Goal: Navigation & Orientation: Find specific page/section

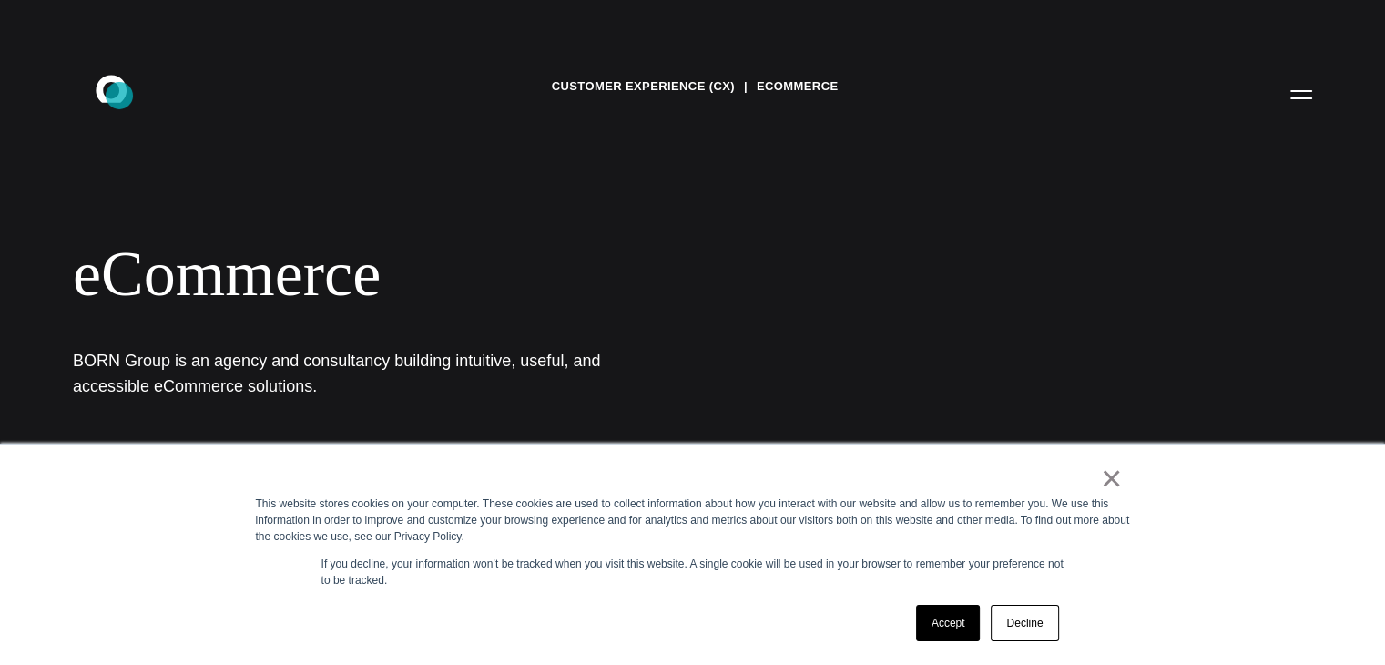
click at [119, 96] on icon at bounding box center [111, 88] width 31 height 27
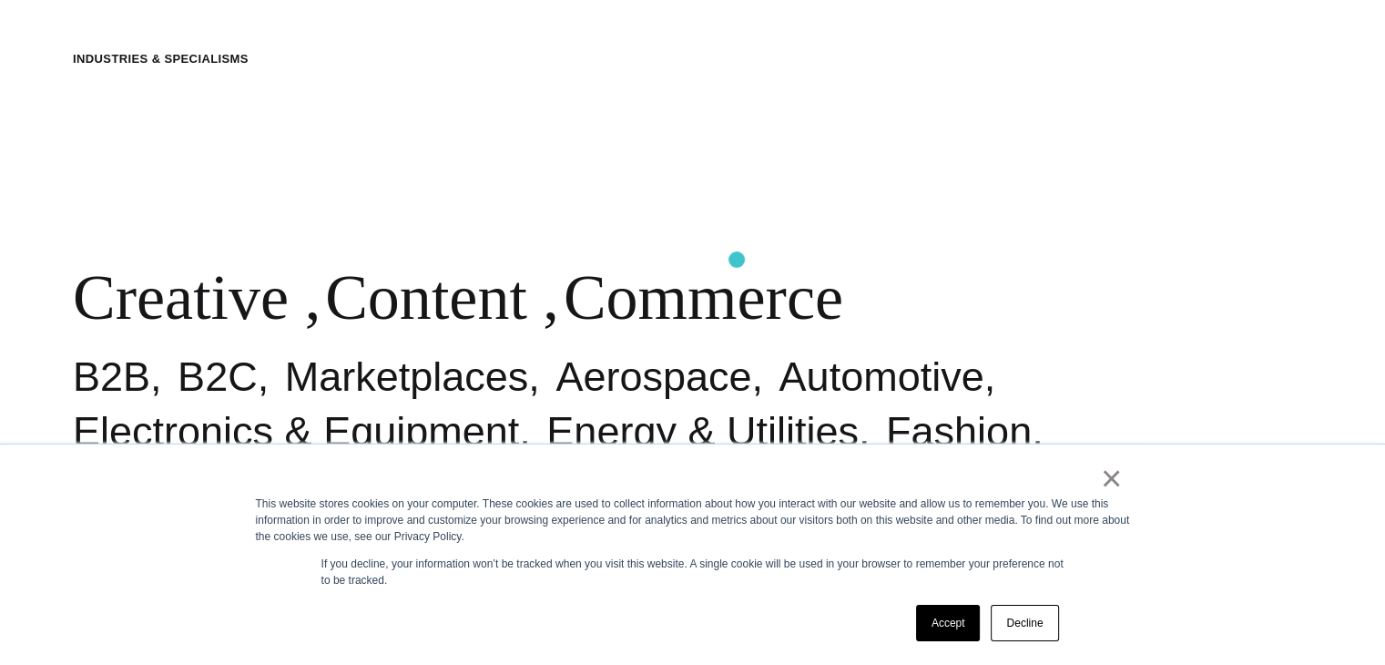
scroll to position [728, 0]
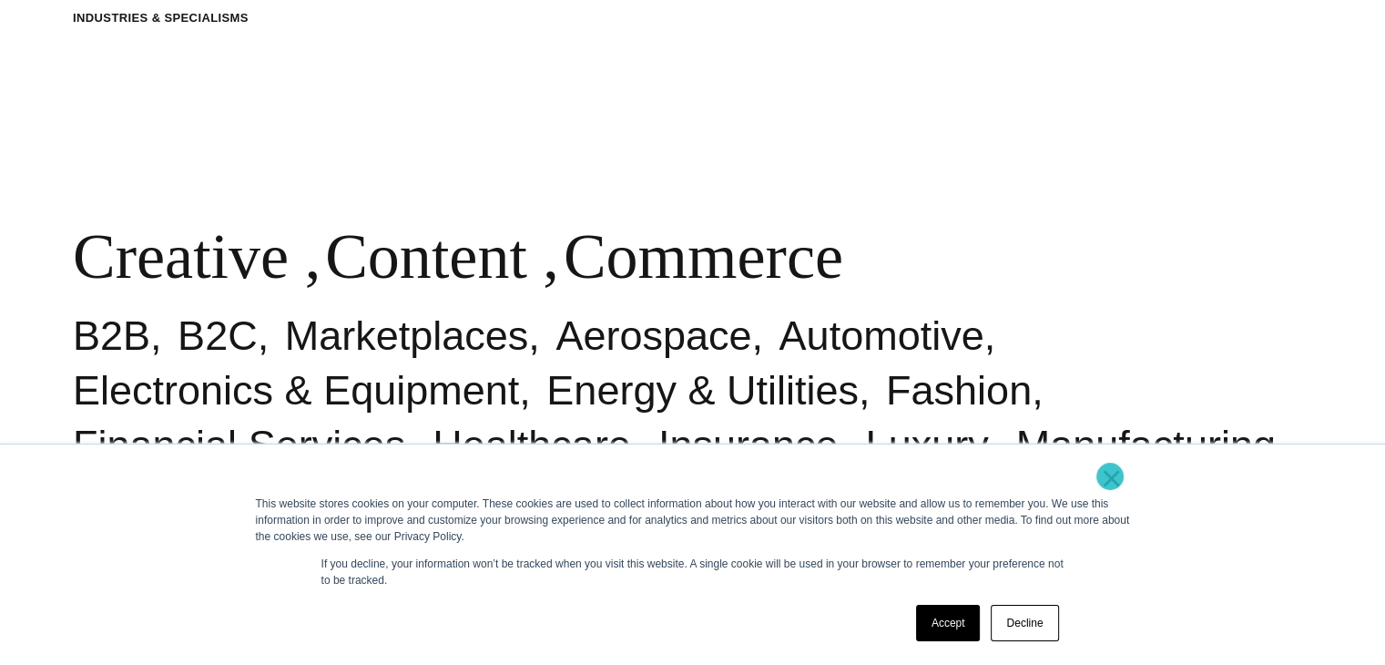
click at [1110, 476] on link "×" at bounding box center [1112, 478] width 22 height 16
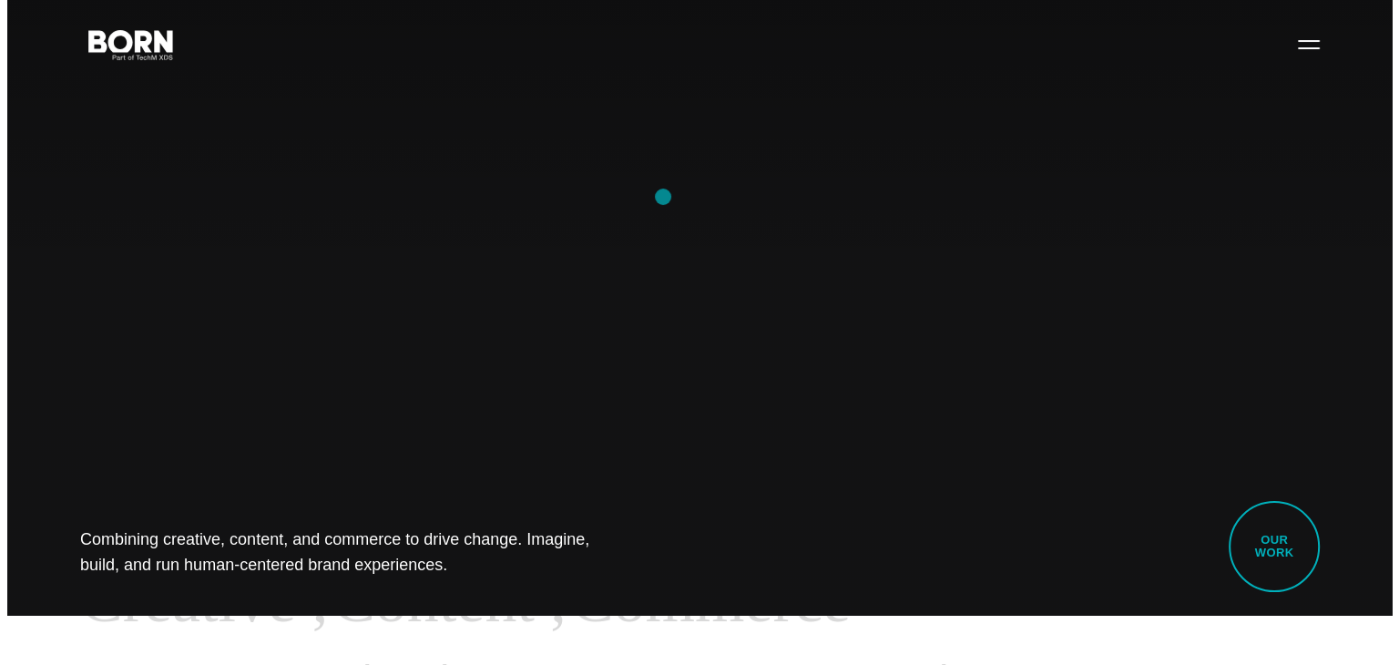
scroll to position [0, 0]
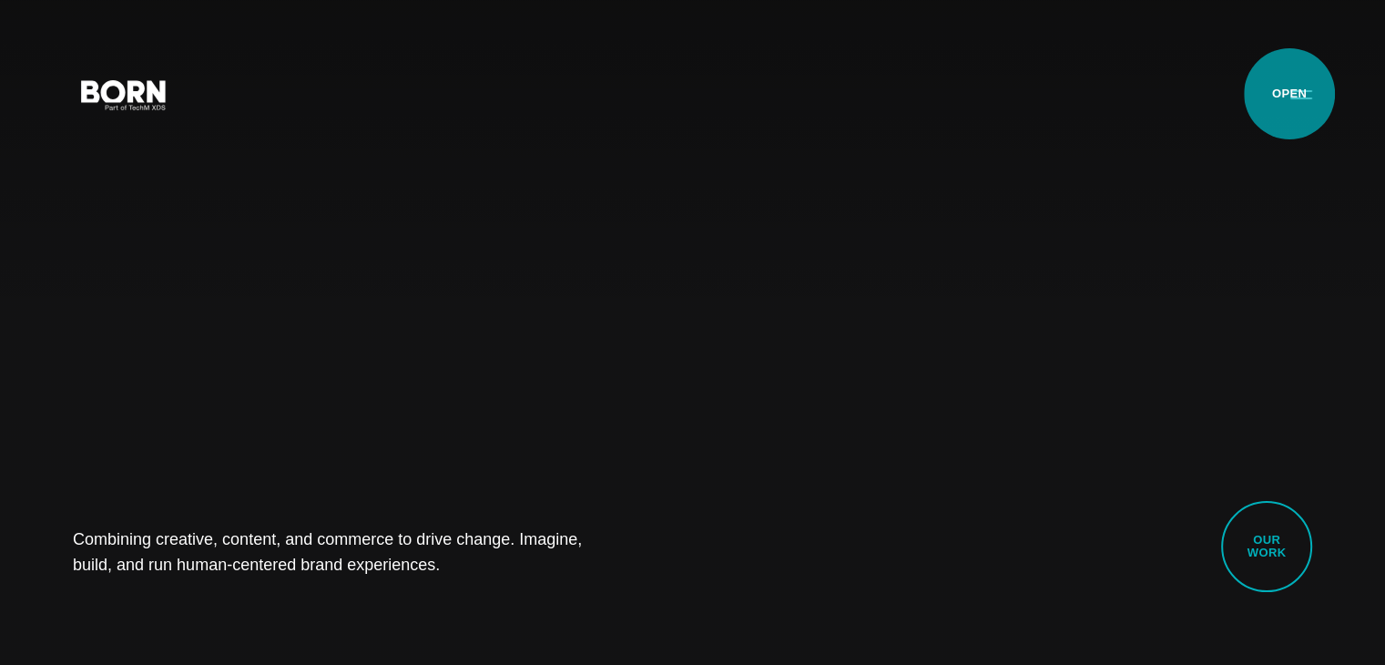
click at [1289, 93] on button "Primary Menu" at bounding box center [1301, 94] width 44 height 38
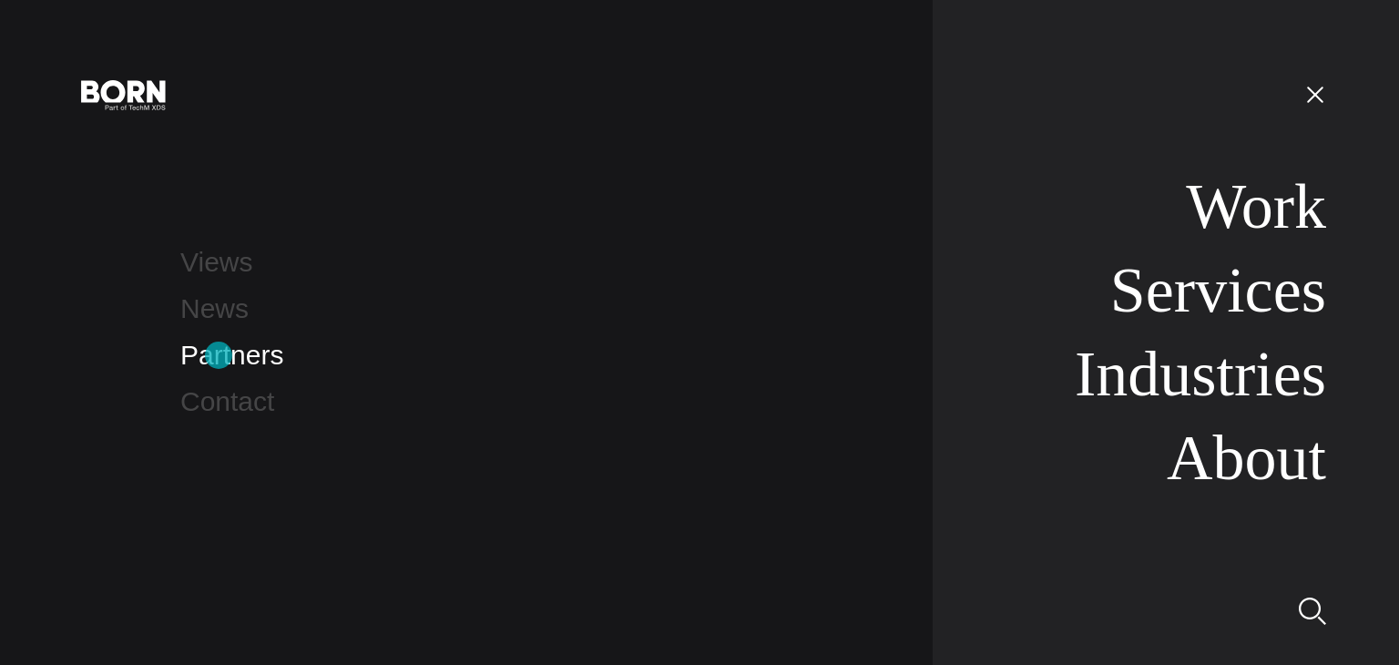
click at [219, 355] on link "Partners" at bounding box center [231, 355] width 103 height 30
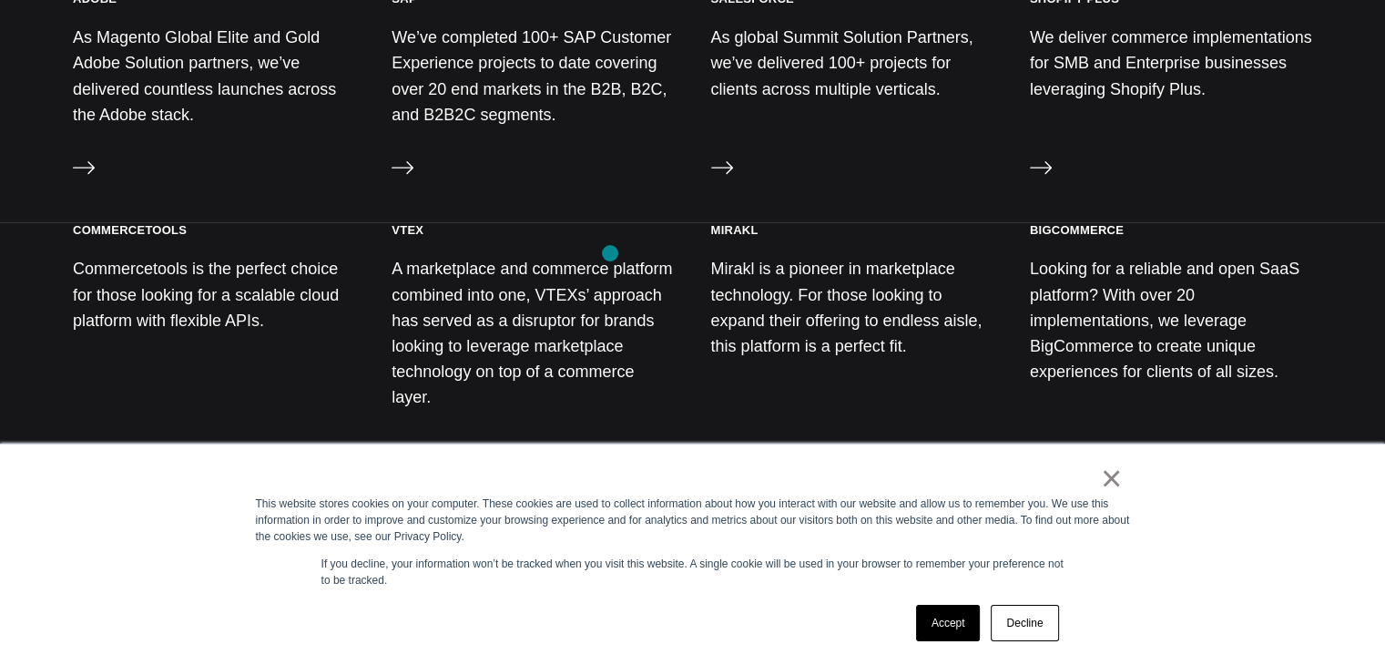
scroll to position [911, 0]
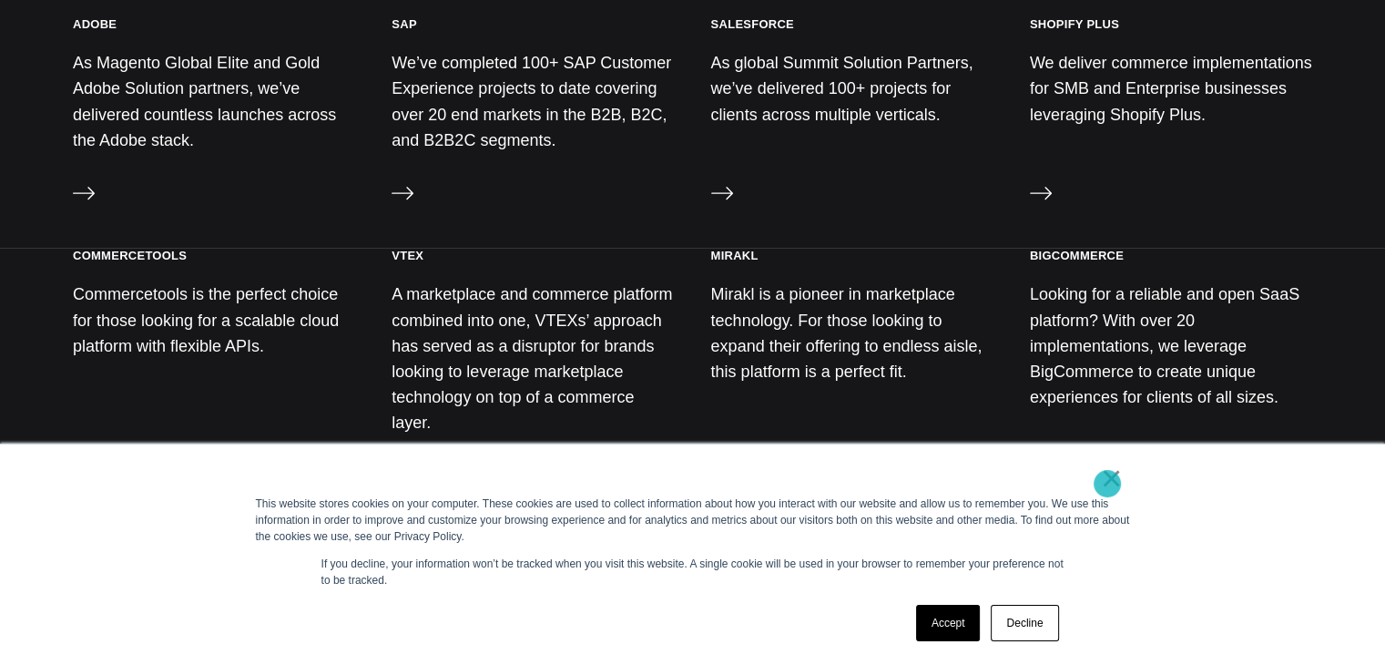
click at [1107, 484] on link "×" at bounding box center [1112, 478] width 22 height 16
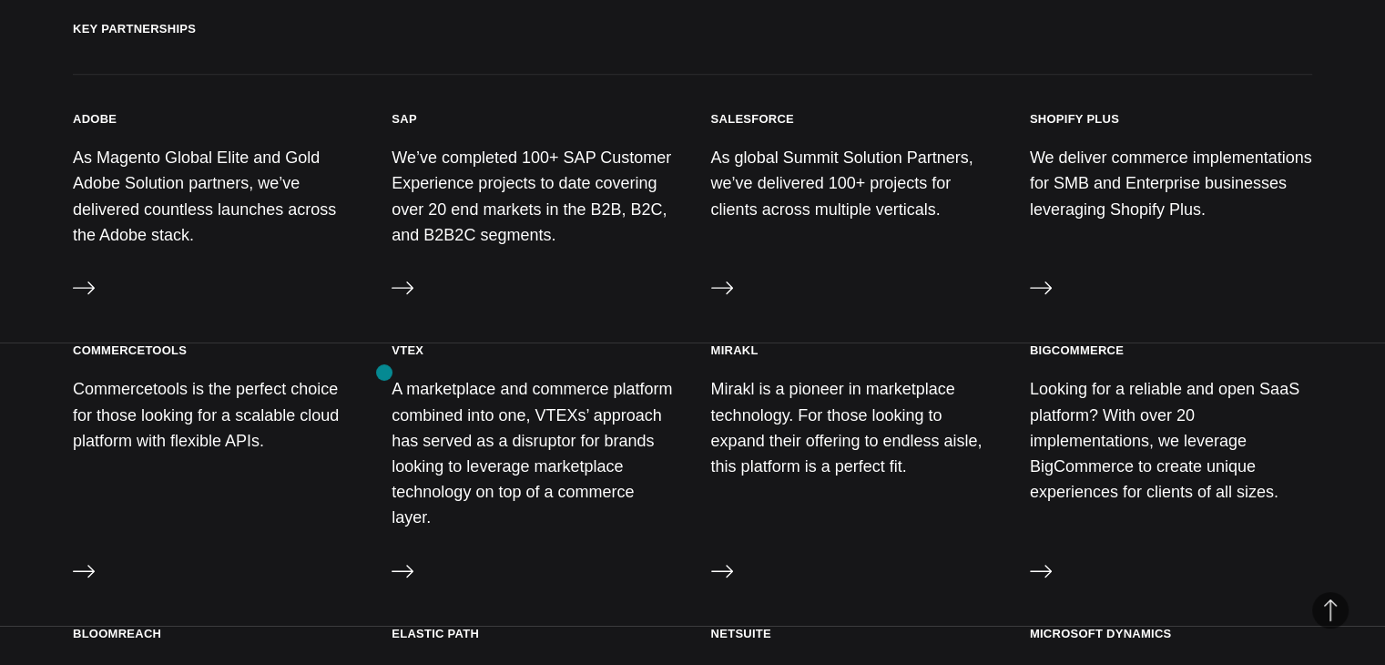
scroll to position [728, 0]
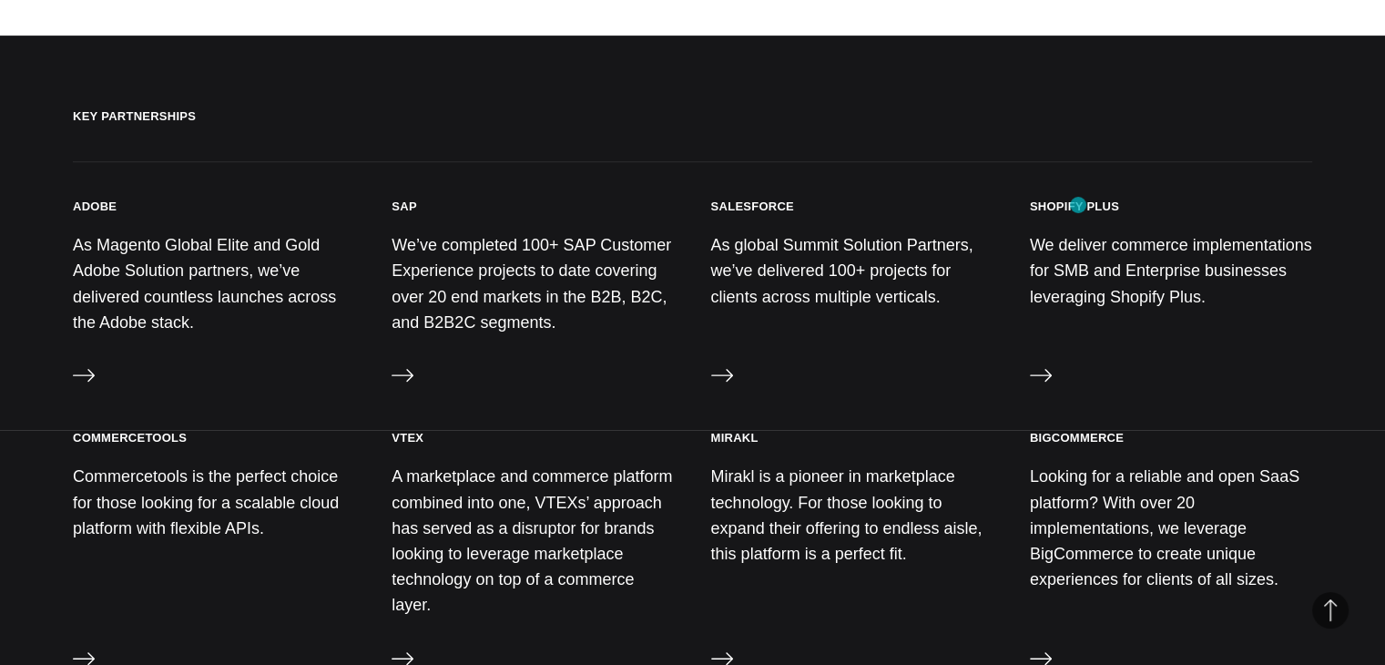
click at [1078, 205] on h3 "Shopify Plus" at bounding box center [1074, 206] width 89 height 15
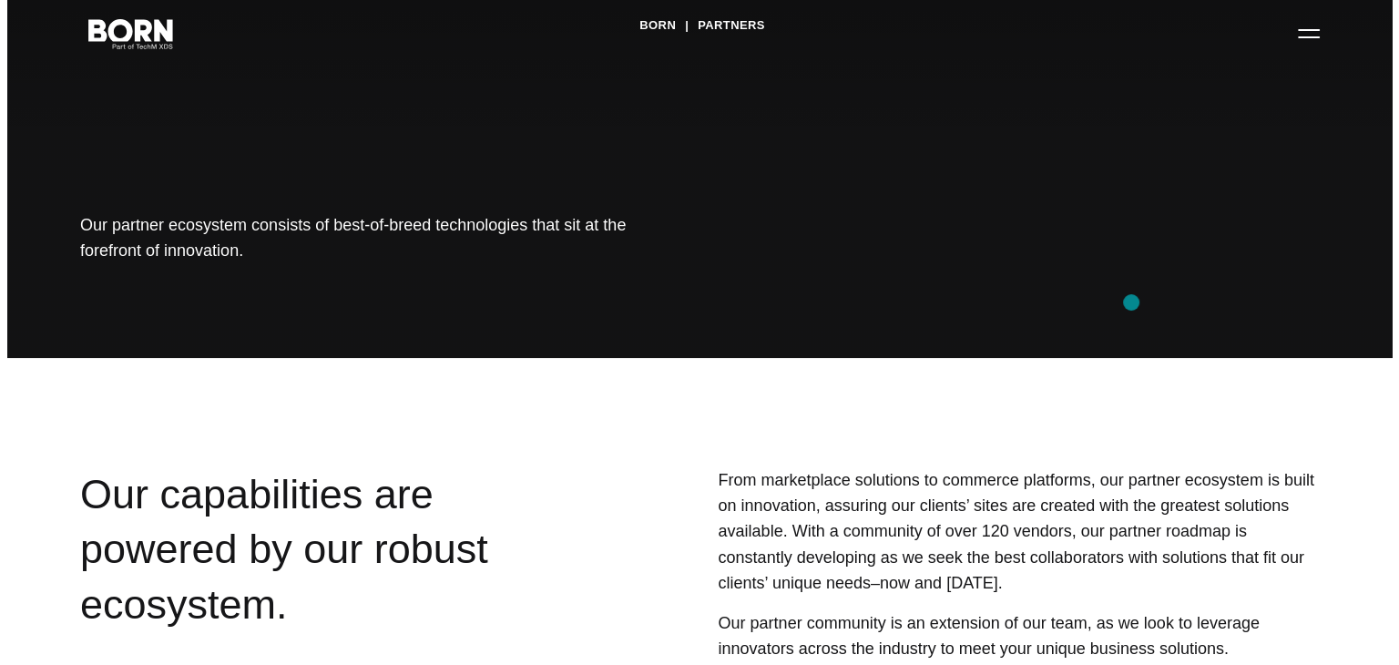
scroll to position [0, 0]
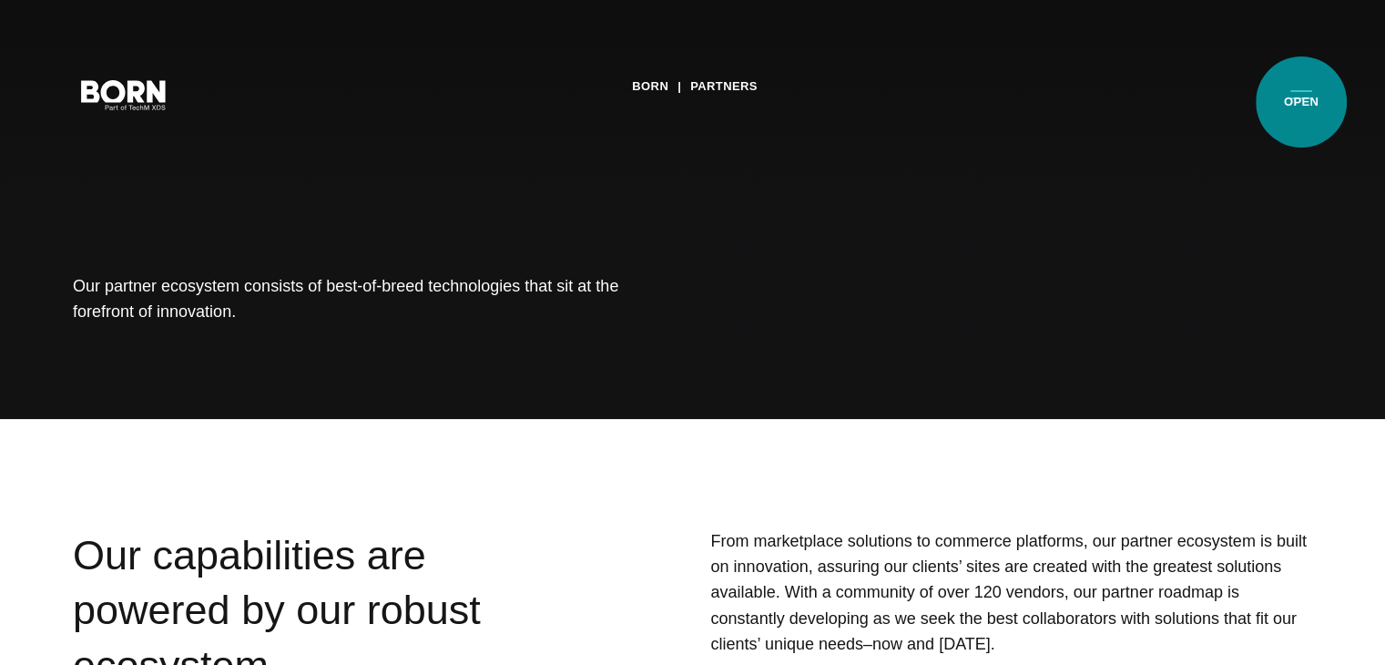
click at [1298, 97] on button "Primary Menu" at bounding box center [1301, 94] width 44 height 38
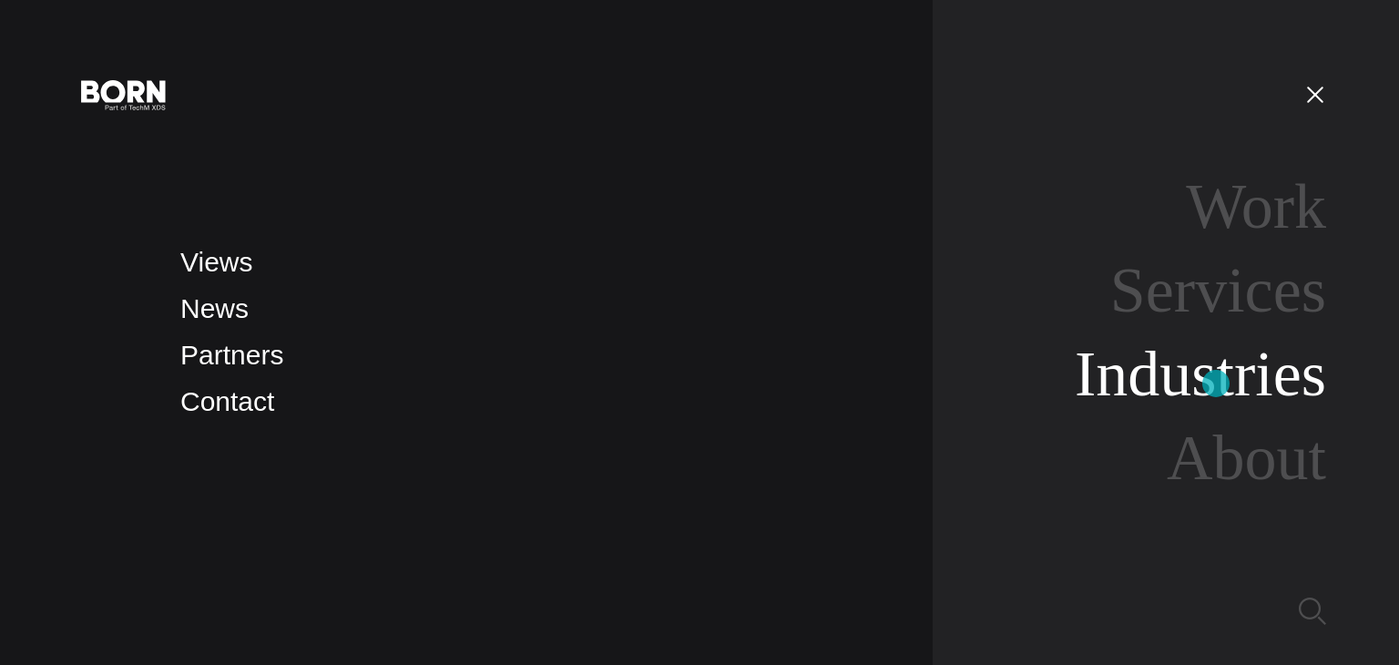
click at [1216, 383] on link "Industries" at bounding box center [1199, 374] width 251 height 70
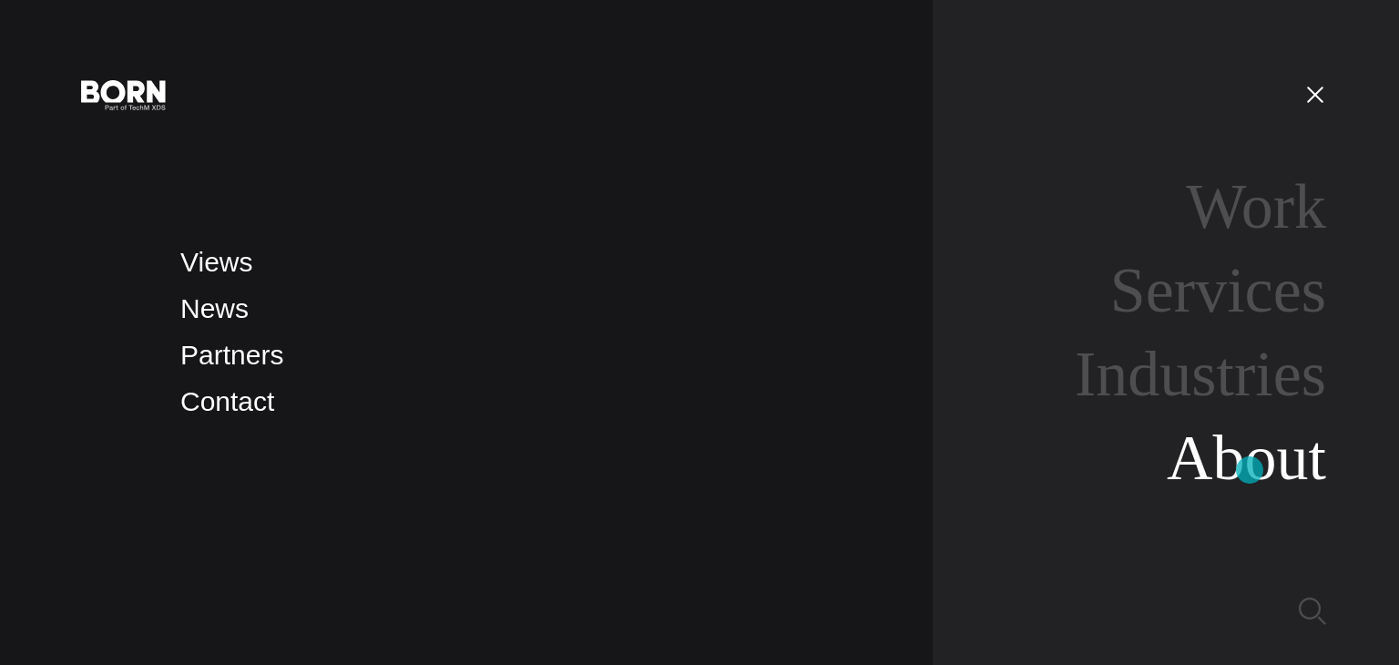
click at [1249, 468] on link "About" at bounding box center [1245, 458] width 159 height 70
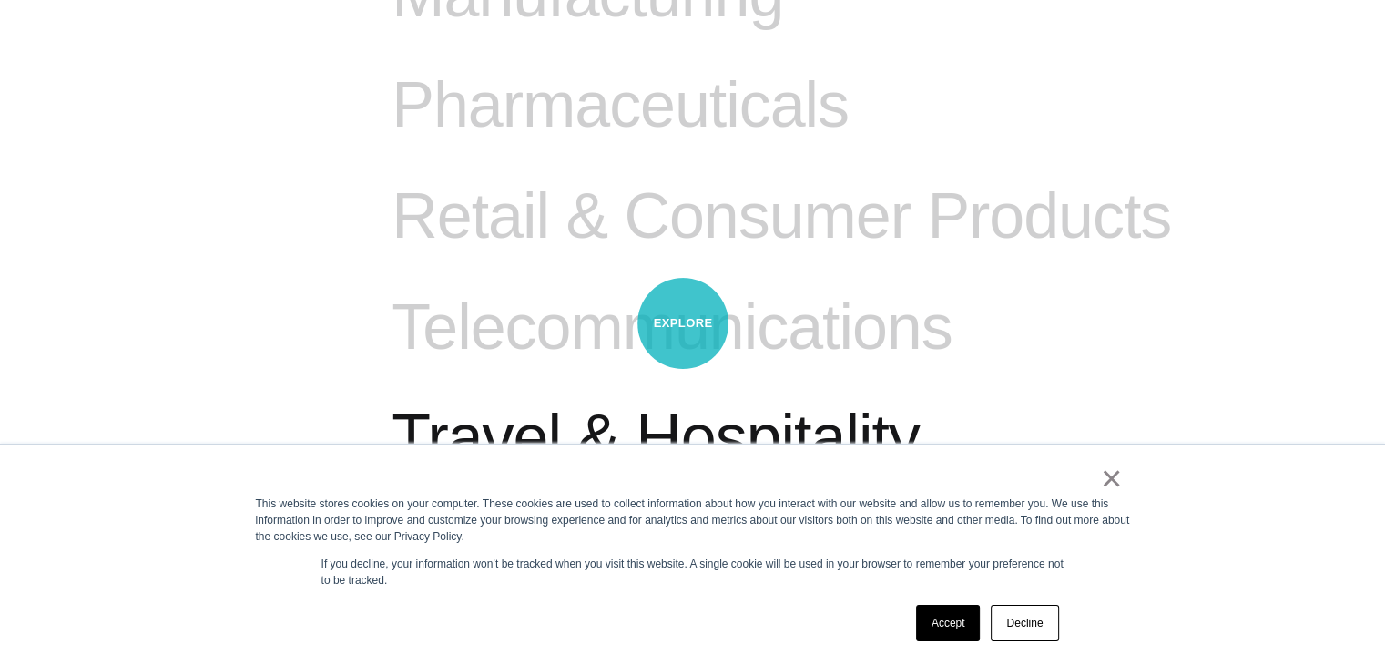
scroll to position [1894, 0]
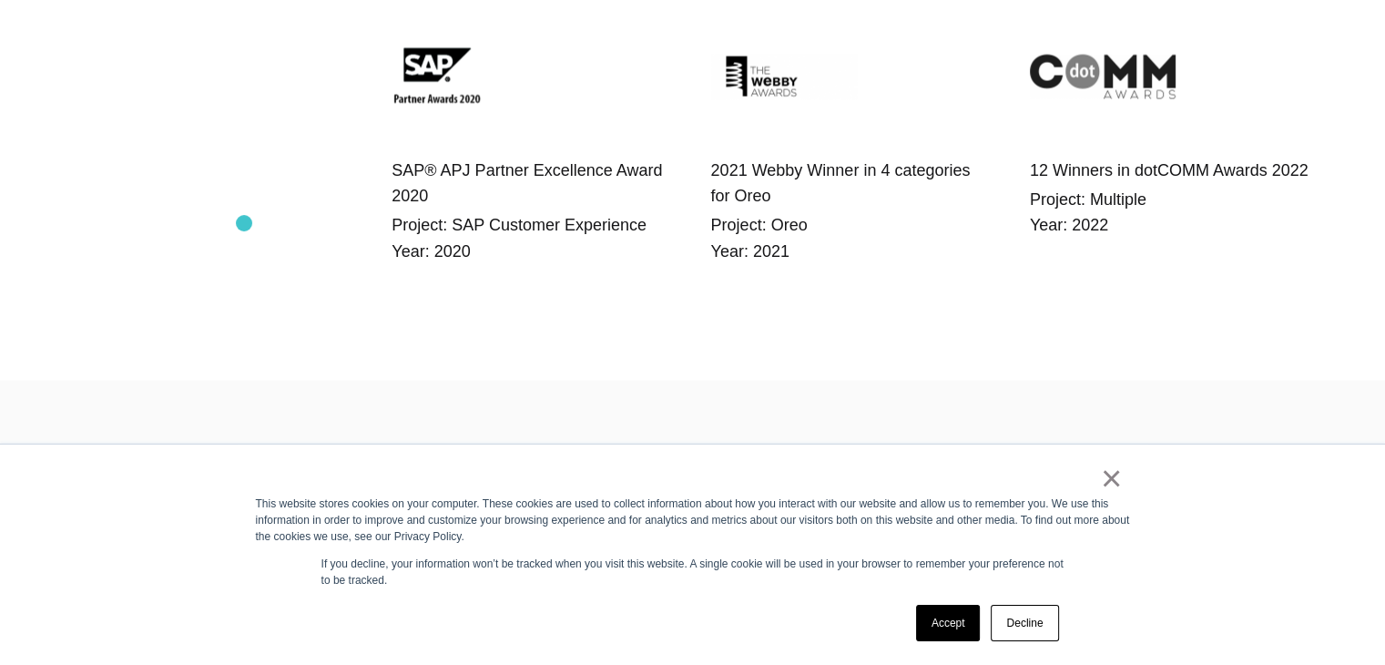
scroll to position [3637, 0]
click at [1108, 478] on link "×" at bounding box center [1112, 478] width 22 height 16
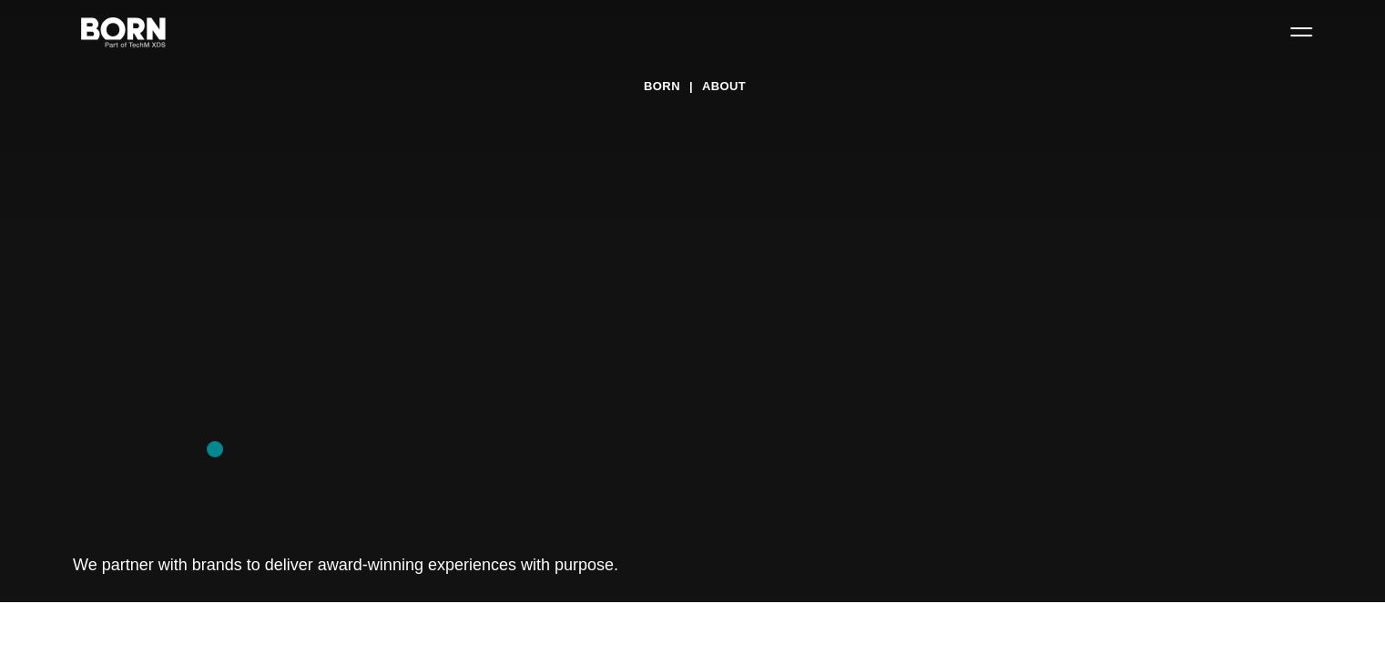
scroll to position [0, 0]
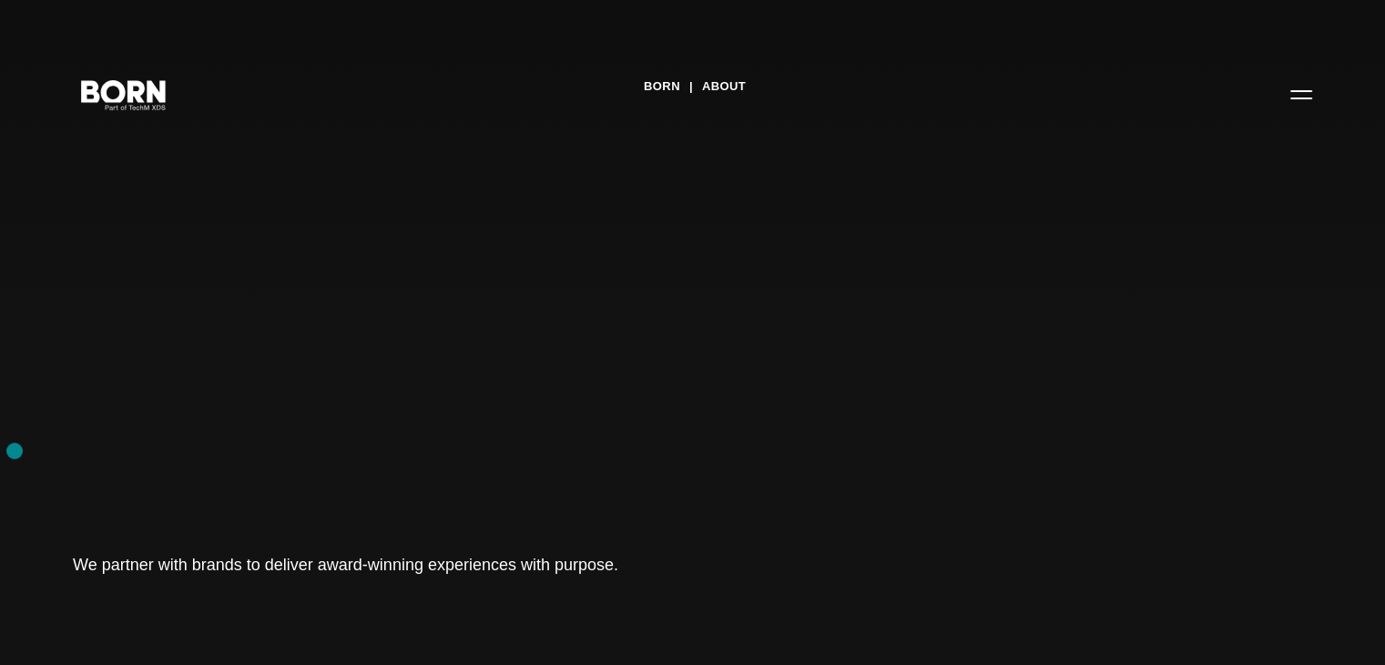
click at [15, 451] on div "BORN About Tech Mahindra We partner with brands to deliver award-winning experi…" at bounding box center [692, 332] width 1385 height 665
